Goal: Find specific page/section: Find specific page/section

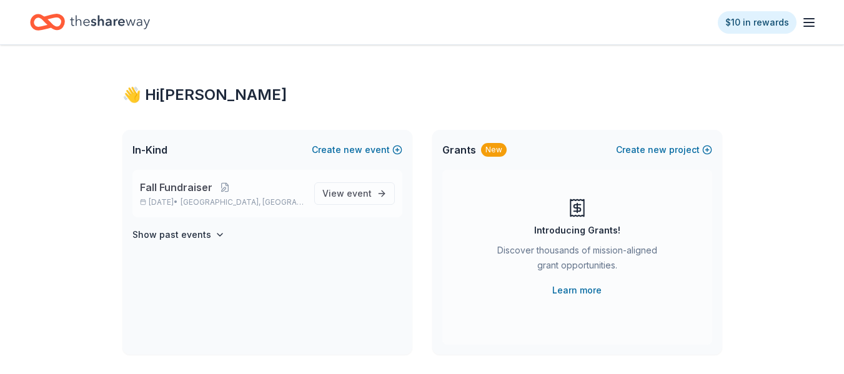
click at [204, 190] on span "Fall Fundraiser" at bounding box center [176, 187] width 72 height 15
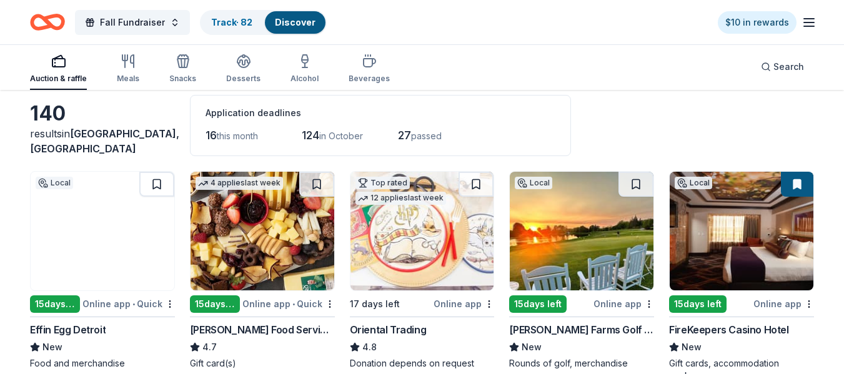
scroll to position [97, 0]
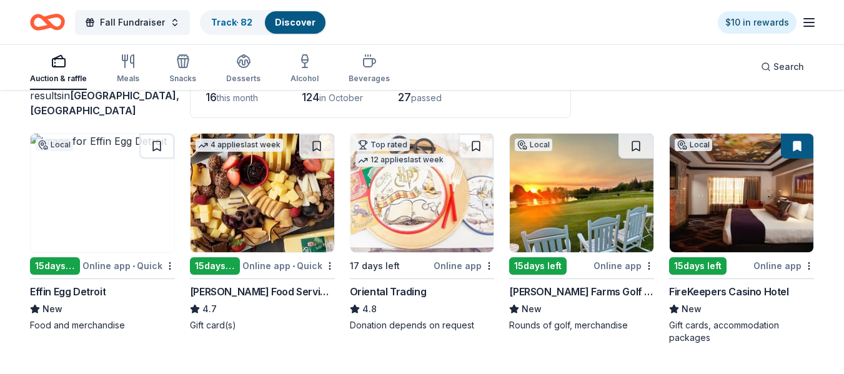
click at [67, 227] on img at bounding box center [103, 193] width 144 height 119
